Goal: Check status: Check status

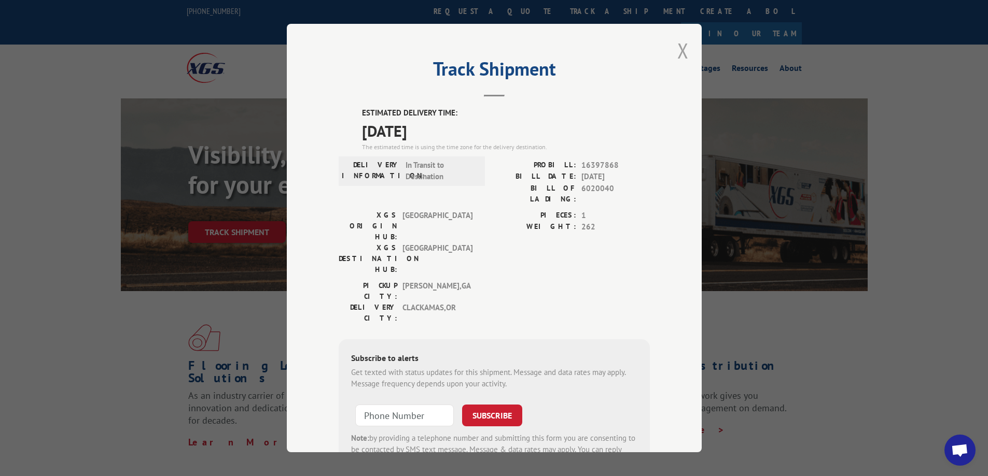
click at [677, 58] on button "Close modal" at bounding box center [682, 50] width 11 height 27
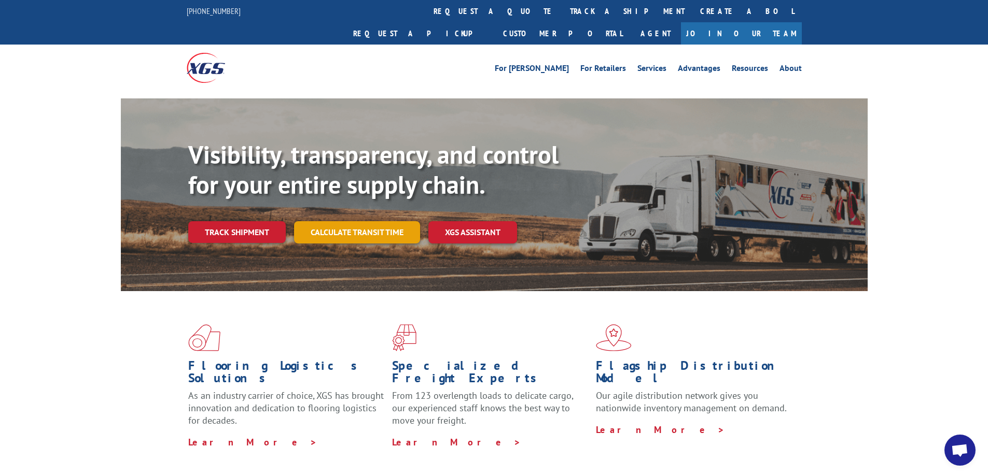
click at [392, 221] on link "Calculate transit time" at bounding box center [357, 232] width 126 height 22
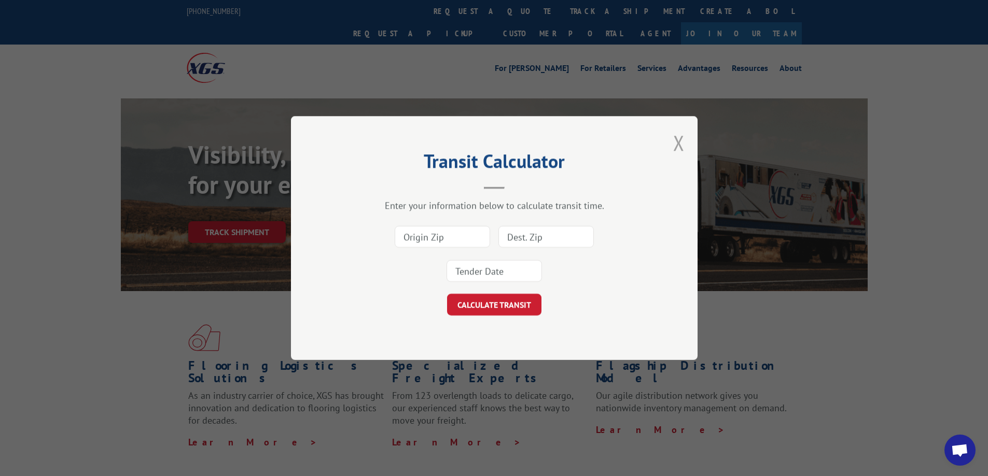
click at [682, 144] on button "Close modal" at bounding box center [678, 142] width 11 height 27
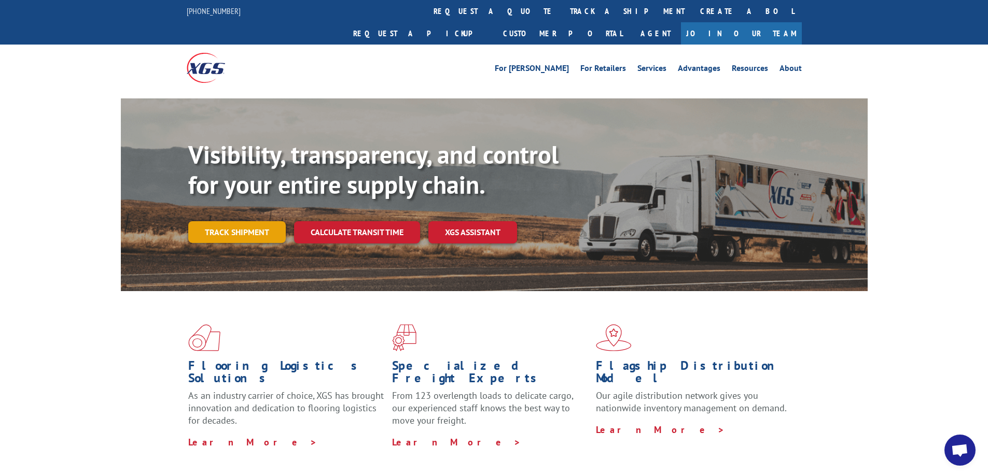
click at [250, 221] on link "Track shipment" at bounding box center [236, 232] width 97 height 22
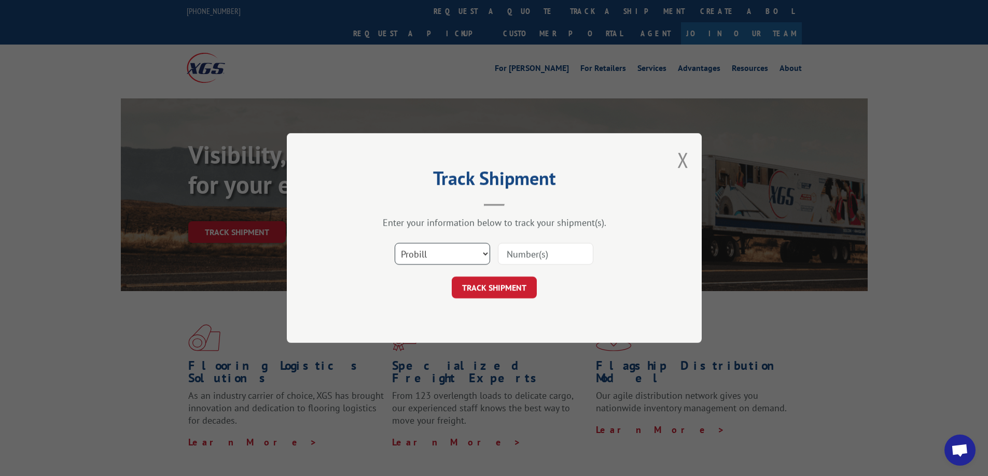
click at [461, 247] on select "Select category... Probill BOL PO" at bounding box center [441, 254] width 95 height 22
select select "bol"
click at [394, 243] on select "Select category... Probill BOL PO" at bounding box center [441, 254] width 95 height 22
click at [558, 253] on input at bounding box center [545, 254] width 95 height 22
paste input "5218214"
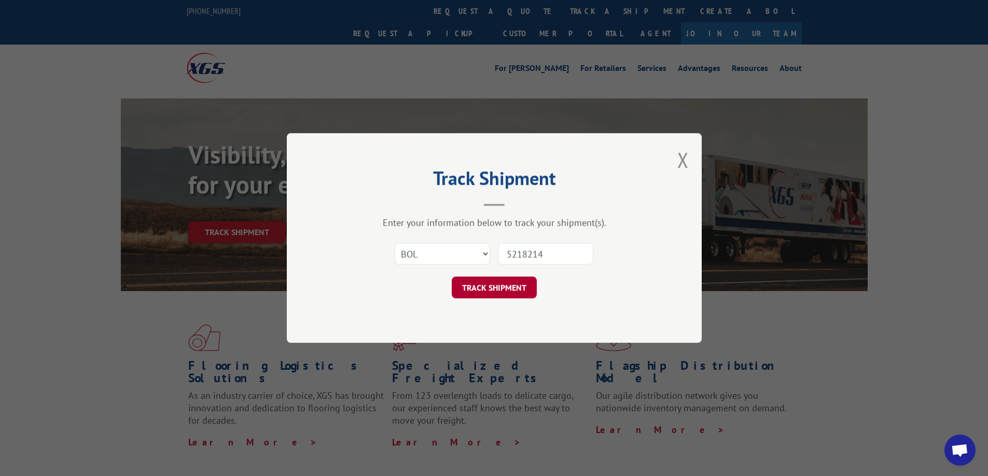
type input "5218214"
click at [504, 284] on button "TRACK SHIPMENT" at bounding box center [494, 288] width 85 height 22
